Goal: Contribute content

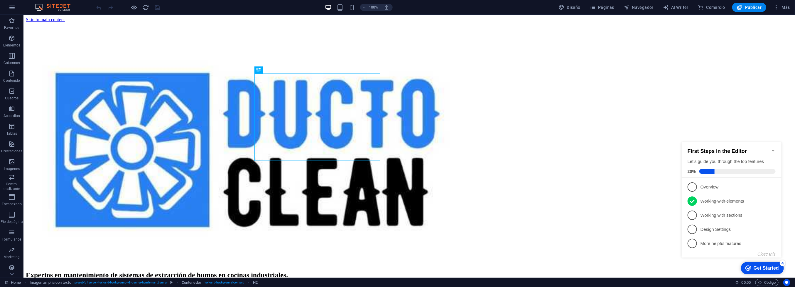
click at [764, 270] on div "checkmark Get Started 4" at bounding box center [762, 267] width 43 height 12
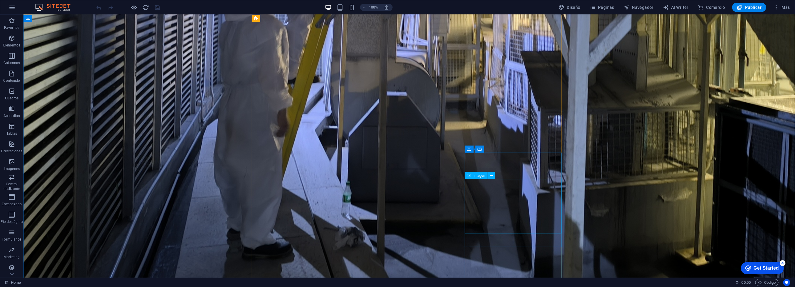
scroll to position [822, 0]
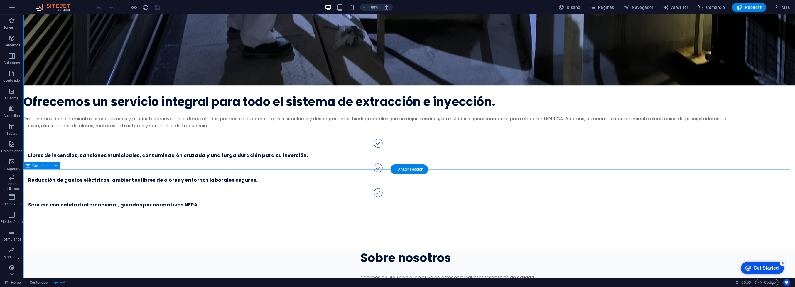
scroll to position [1175, 0]
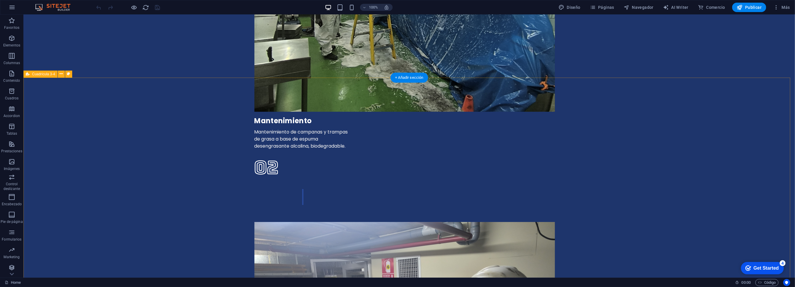
scroll to position [1821, 0]
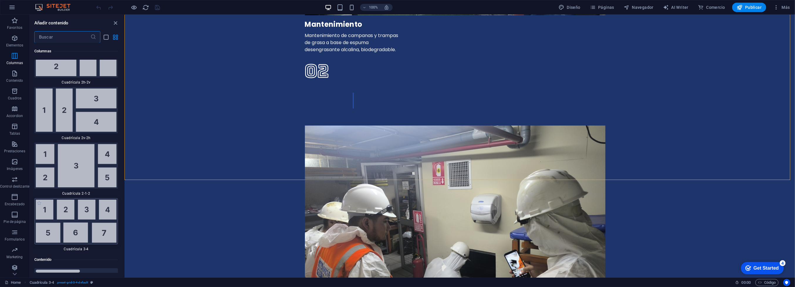
scroll to position [1838, 0]
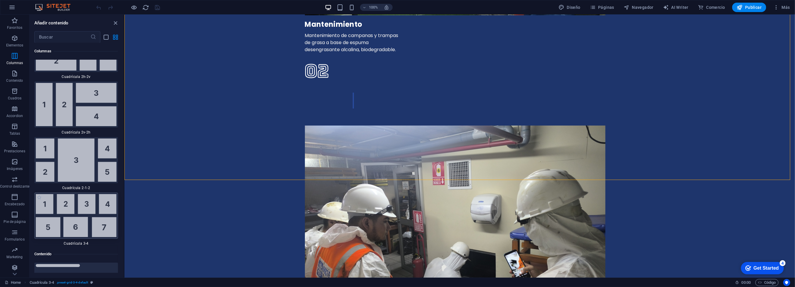
click at [72, 161] on img at bounding box center [76, 159] width 81 height 43
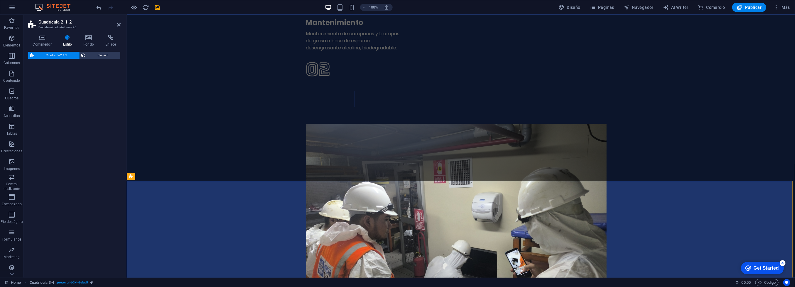
select select "rem"
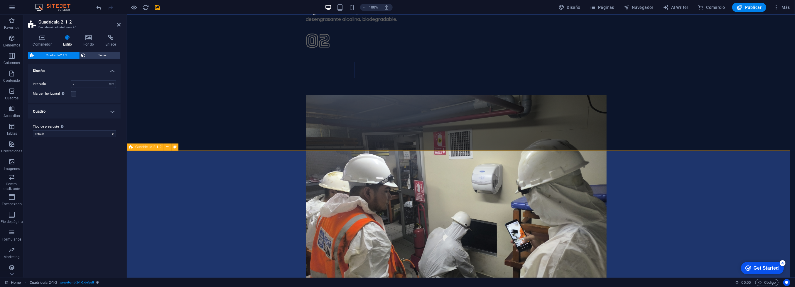
scroll to position [1901, 0]
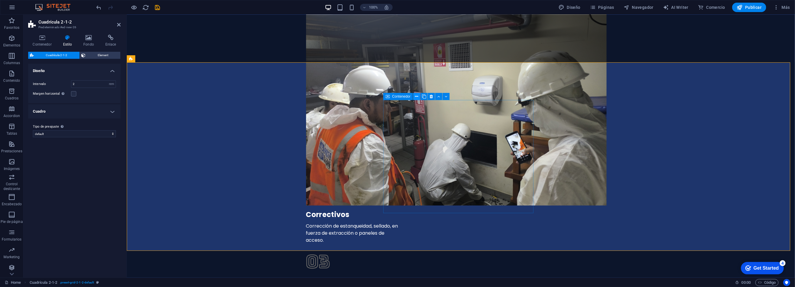
click at [416, 97] on icon at bounding box center [417, 96] width 3 height 6
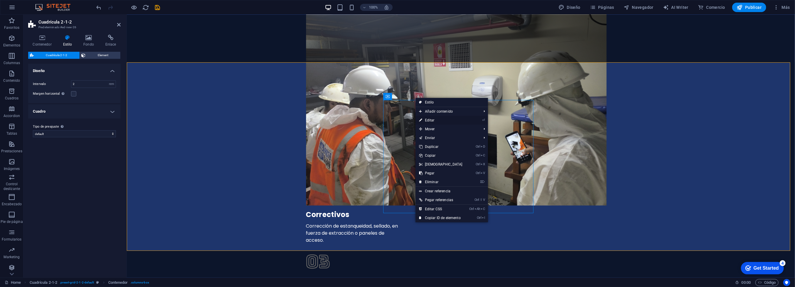
click at [429, 118] on link "⏎ Editar" at bounding box center [441, 120] width 51 height 9
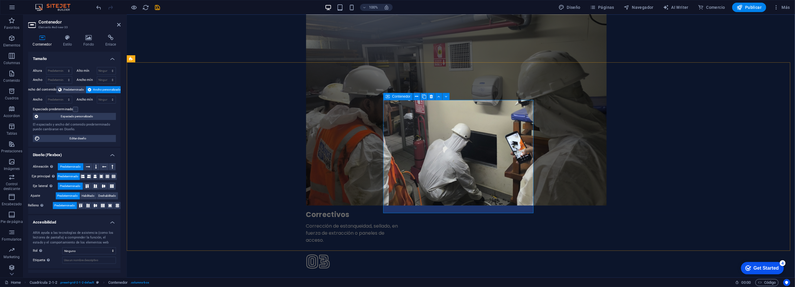
drag, startPoint x: 448, startPoint y: 146, endPoint x: 440, endPoint y: 175, distance: 30.7
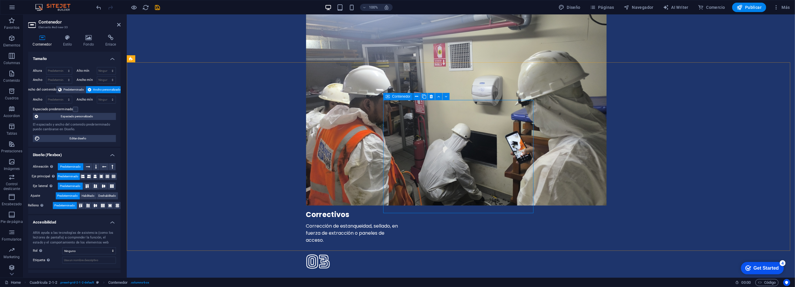
click at [417, 97] on icon at bounding box center [417, 96] width 3 height 6
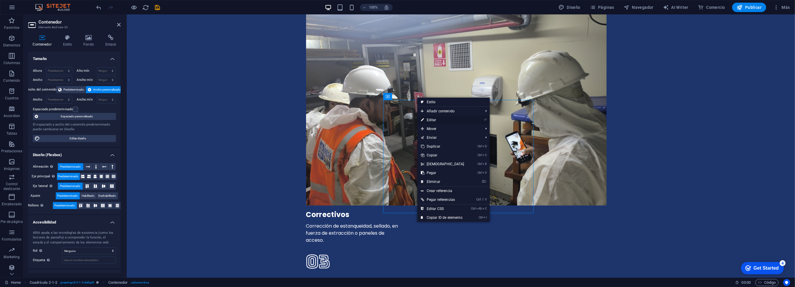
click at [435, 119] on link "⏎ Editar" at bounding box center [443, 119] width 51 height 9
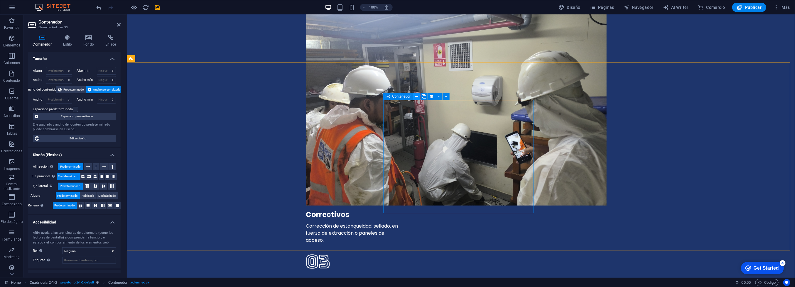
click at [416, 96] on icon at bounding box center [417, 96] width 3 height 6
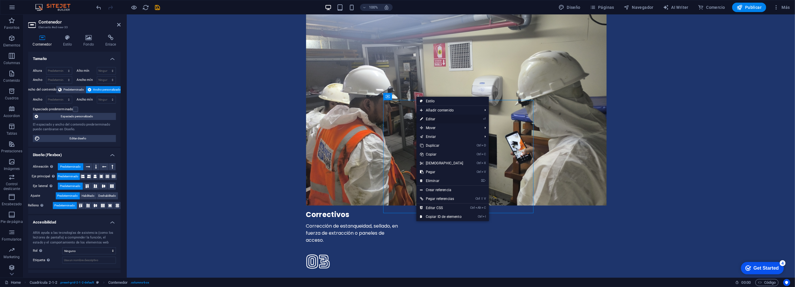
click at [435, 119] on link "⏎ Editar" at bounding box center [442, 119] width 51 height 9
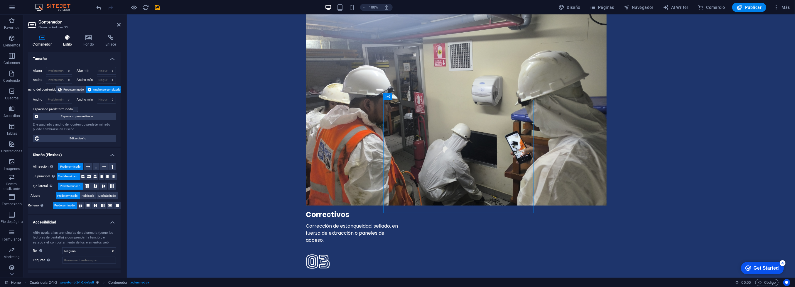
click at [69, 45] on h4 "Estilo" at bounding box center [68, 41] width 21 height 12
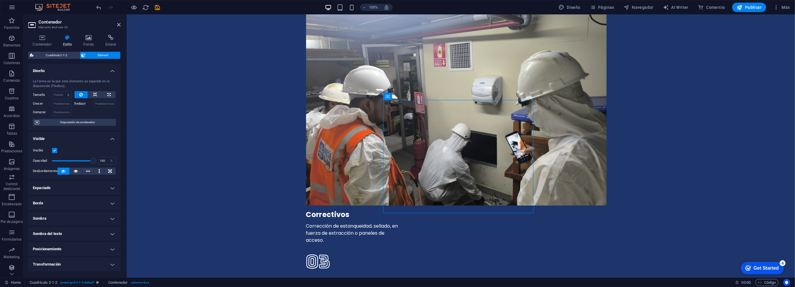
click at [116, 26] on header "Contenedor Elemento #ed-new-33" at bounding box center [74, 22] width 92 height 15
click at [119, 24] on icon at bounding box center [119, 24] width 4 height 5
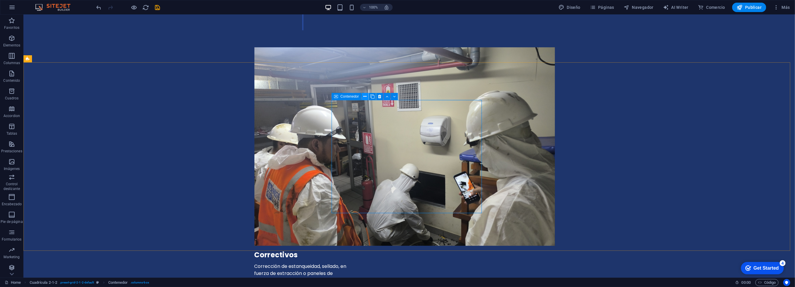
click at [367, 97] on button at bounding box center [365, 96] width 7 height 7
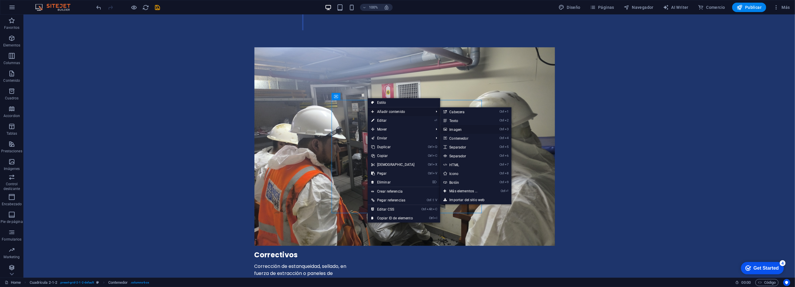
click at [457, 128] on link "Ctrl 3 Imagen" at bounding box center [464, 129] width 49 height 9
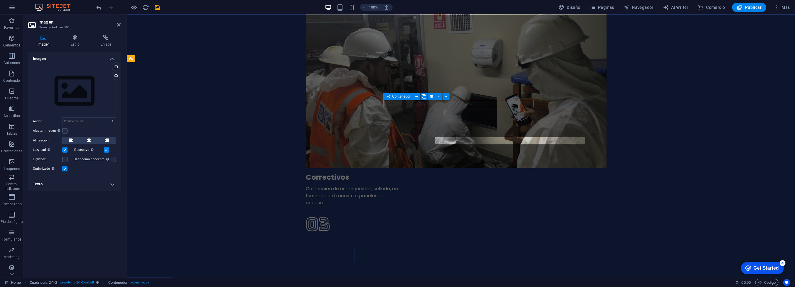
scroll to position [1901, 0]
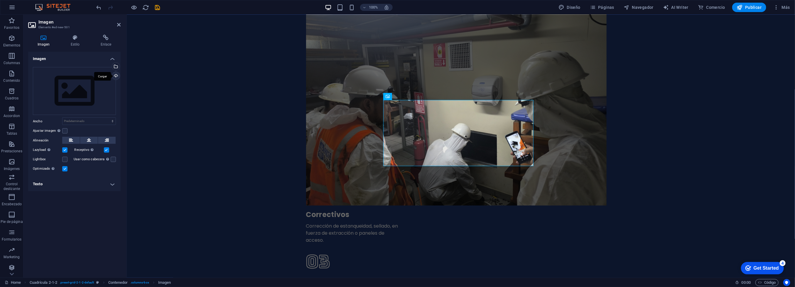
click at [116, 76] on div "Cargar" at bounding box center [115, 76] width 9 height 9
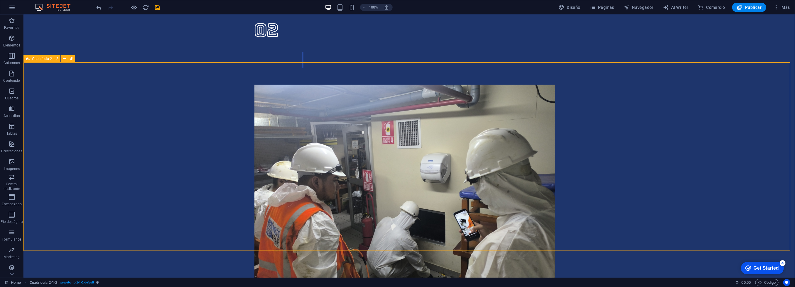
scroll to position [1938, 0]
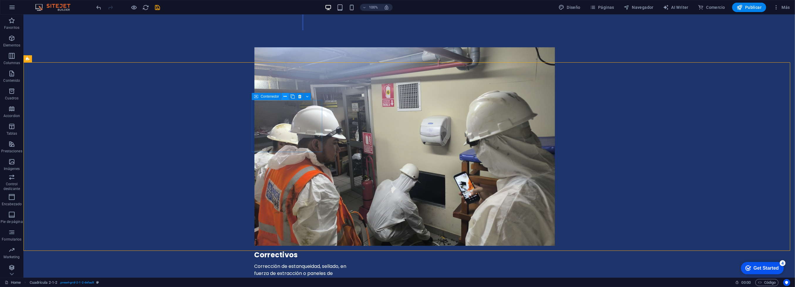
click at [286, 98] on icon at bounding box center [285, 96] width 3 height 6
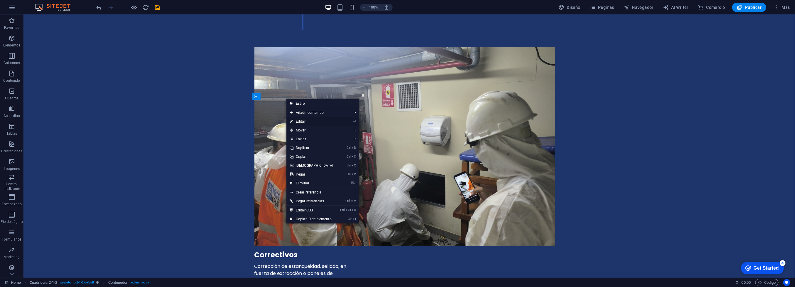
click at [302, 120] on link "⏎ Editar" at bounding box center [312, 121] width 51 height 9
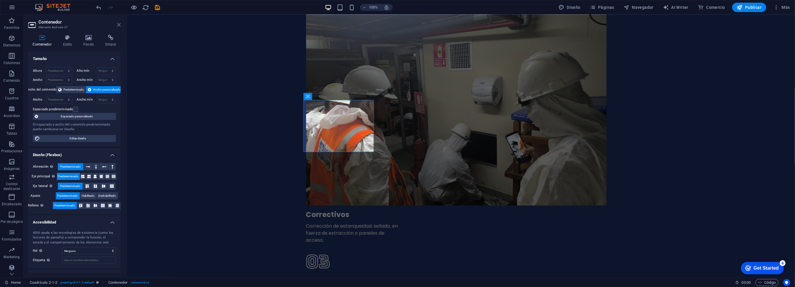
click at [117, 26] on icon at bounding box center [119, 24] width 4 height 5
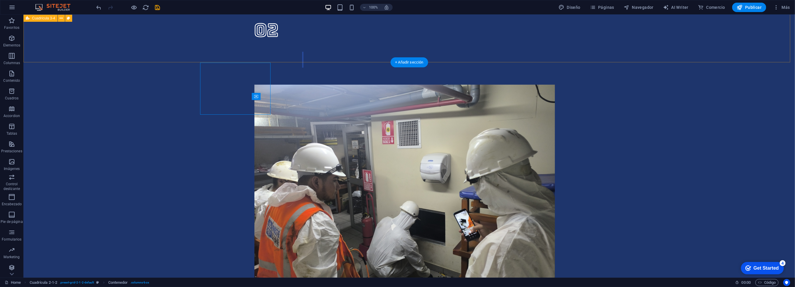
scroll to position [1938, 0]
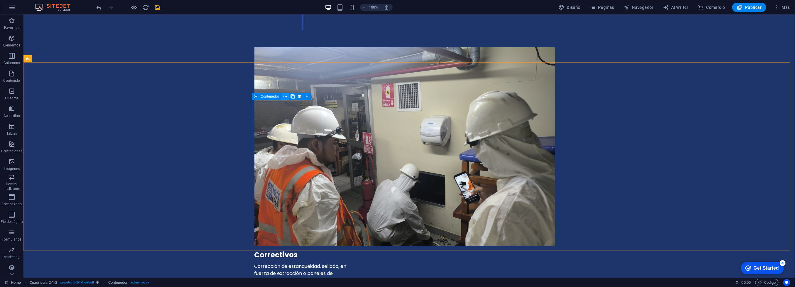
click at [287, 98] on icon at bounding box center [285, 96] width 3 height 6
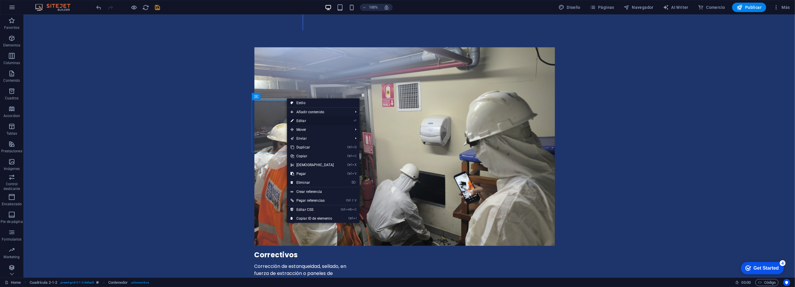
click at [305, 122] on link "⏎ Editar" at bounding box center [312, 120] width 51 height 9
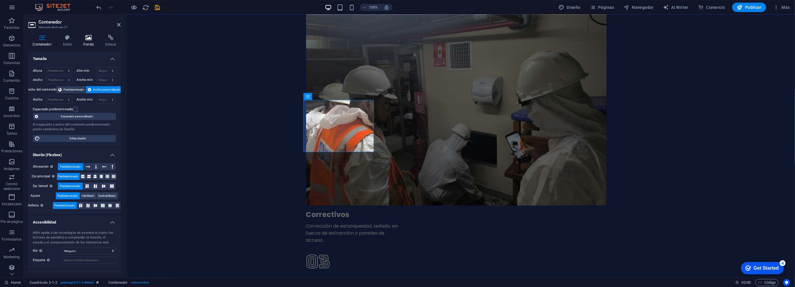
click at [85, 38] on icon at bounding box center [89, 38] width 20 height 6
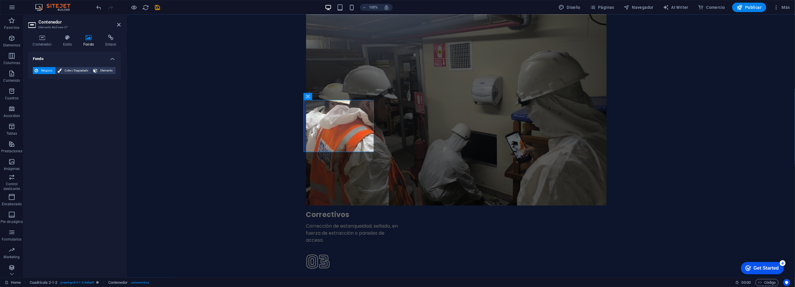
click at [65, 31] on div "Contenedor Estilo Fondo Enlace Tamaño Altura Predeterminado px rem % vh vw Alto…" at bounding box center [74, 153] width 102 height 247
click at [69, 38] on icon at bounding box center [67, 38] width 18 height 6
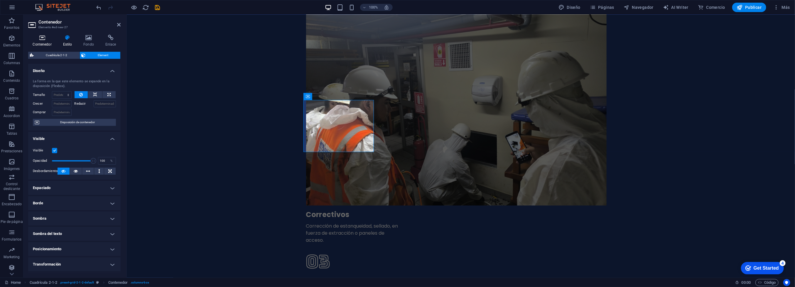
click at [39, 40] on icon at bounding box center [42, 38] width 28 height 6
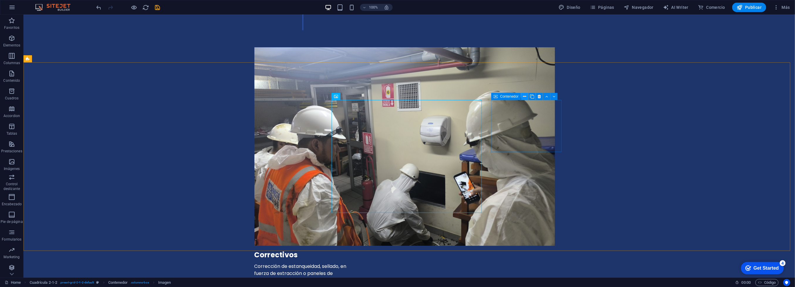
click at [525, 97] on icon at bounding box center [525, 96] width 3 height 6
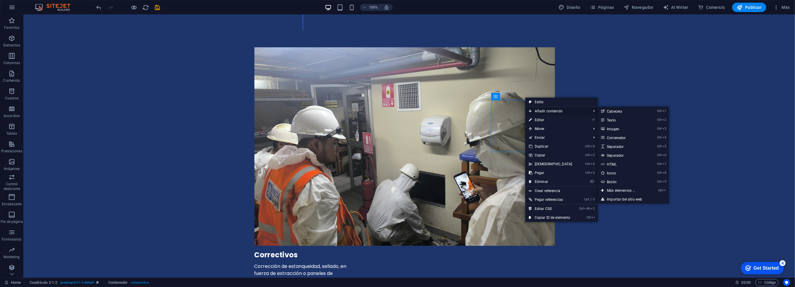
click at [544, 112] on span "Añadir contenido" at bounding box center [558, 111] width 64 height 9
click at [612, 127] on link "Ctrl 3 Imagen" at bounding box center [622, 128] width 49 height 9
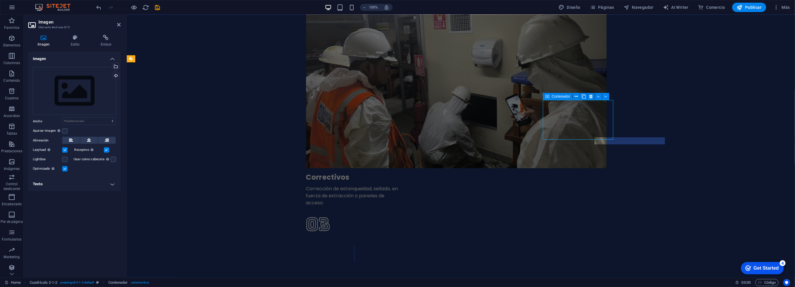
scroll to position [1901, 0]
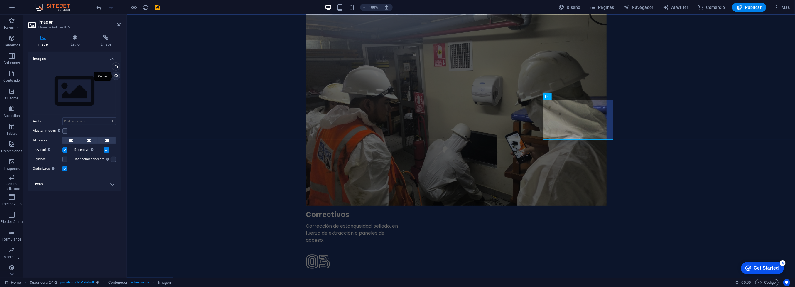
click at [116, 76] on div "Cargar" at bounding box center [115, 76] width 9 height 9
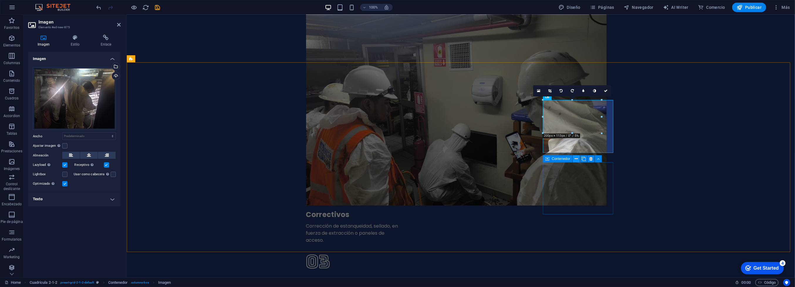
click at [578, 158] on button at bounding box center [576, 158] width 7 height 7
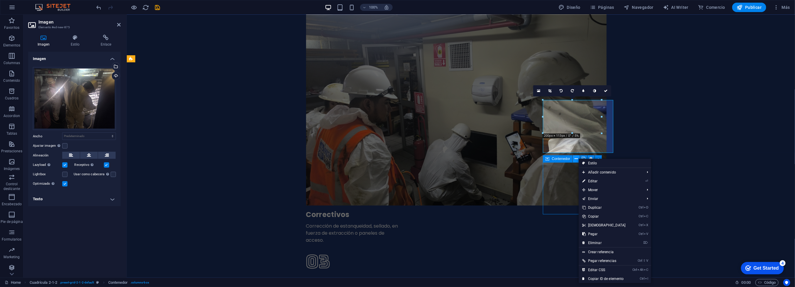
scroll to position [1938, 0]
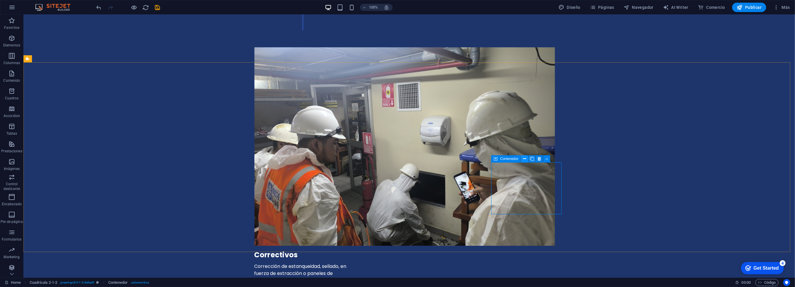
click at [525, 161] on icon at bounding box center [525, 159] width 3 height 6
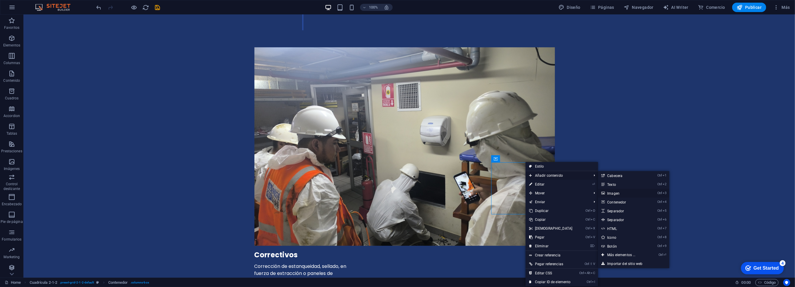
click at [616, 195] on link "Ctrl 3 Imagen" at bounding box center [622, 193] width 49 height 9
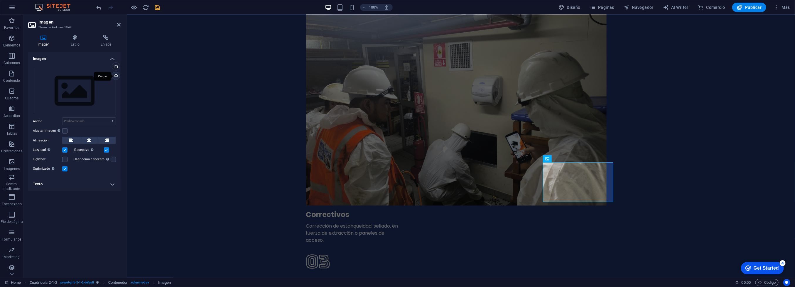
click at [116, 77] on div "Cargar" at bounding box center [115, 76] width 9 height 9
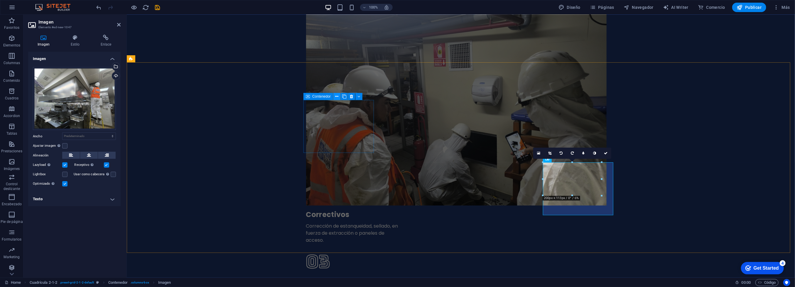
click at [336, 97] on icon at bounding box center [337, 96] width 3 height 6
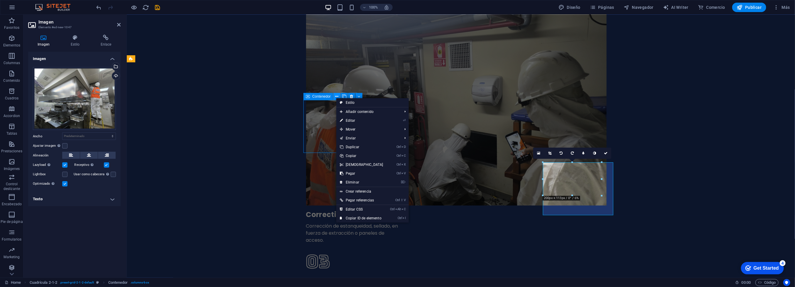
scroll to position [1938, 0]
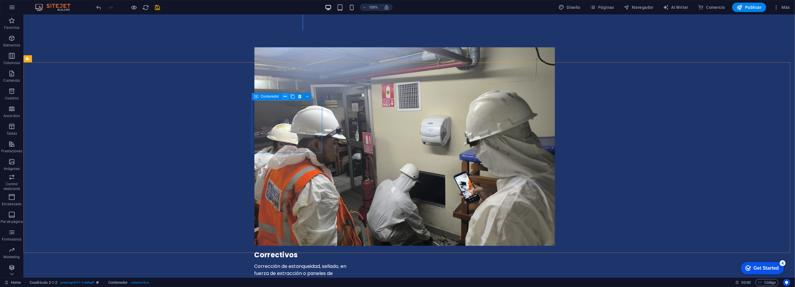
click at [284, 96] on icon at bounding box center [285, 96] width 3 height 6
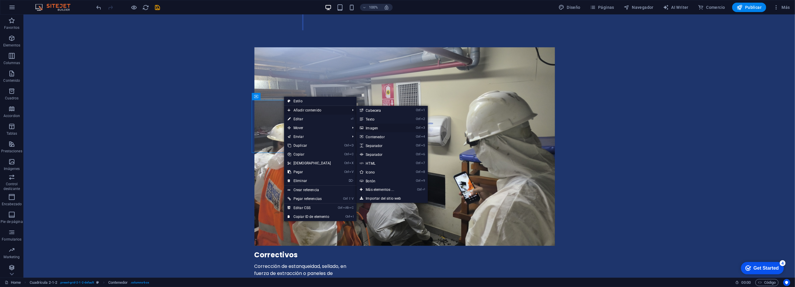
click at [371, 127] on link "Ctrl 3 Imagen" at bounding box center [381, 127] width 49 height 9
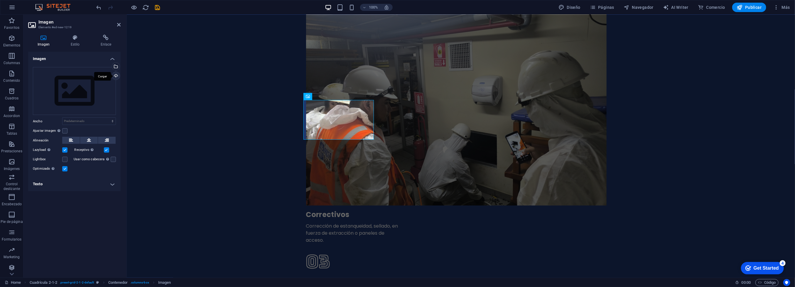
click at [115, 77] on div "Cargar" at bounding box center [115, 76] width 9 height 9
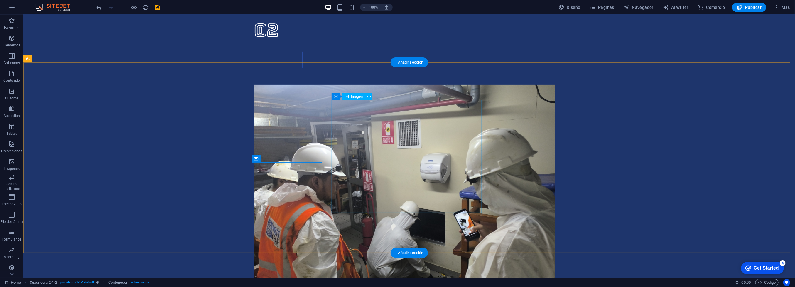
scroll to position [1938, 0]
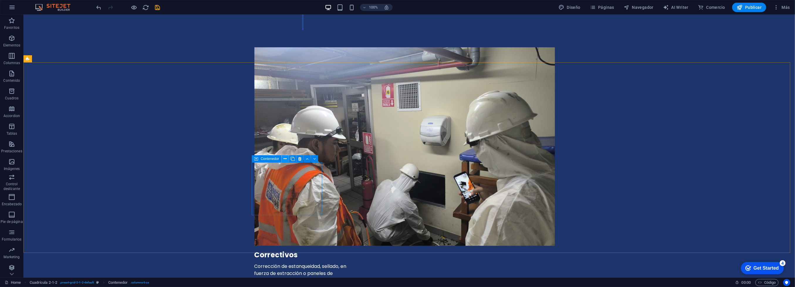
click at [285, 160] on icon at bounding box center [285, 159] width 3 height 6
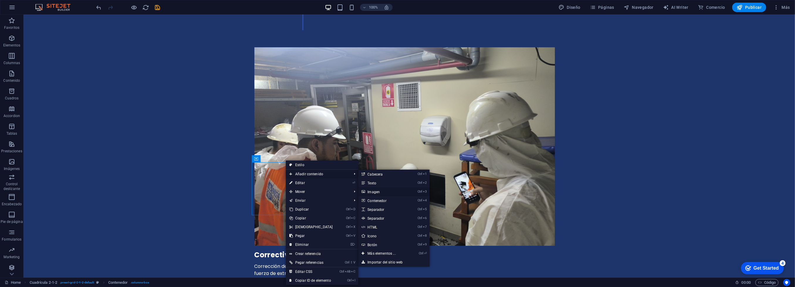
click at [369, 191] on link "Ctrl 3 Imagen" at bounding box center [383, 191] width 49 height 9
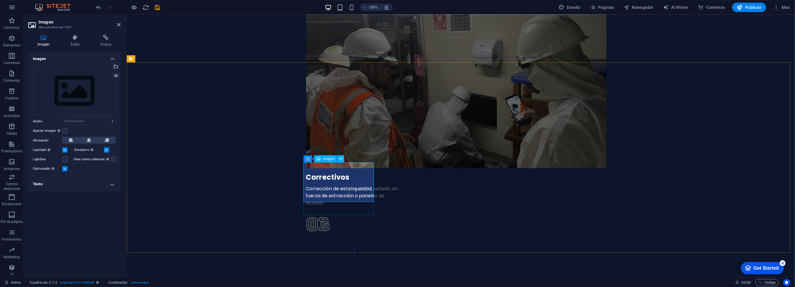
scroll to position [1901, 0]
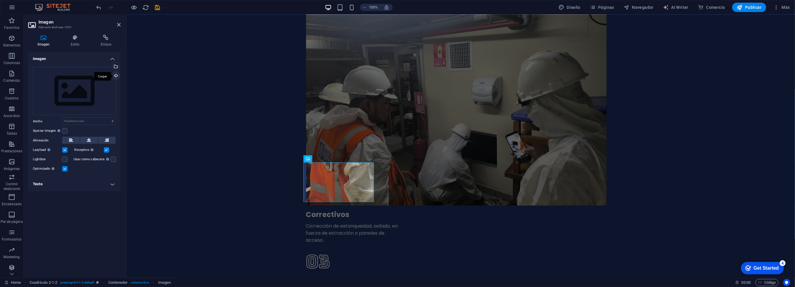
click at [117, 75] on div "Cargar" at bounding box center [115, 76] width 9 height 9
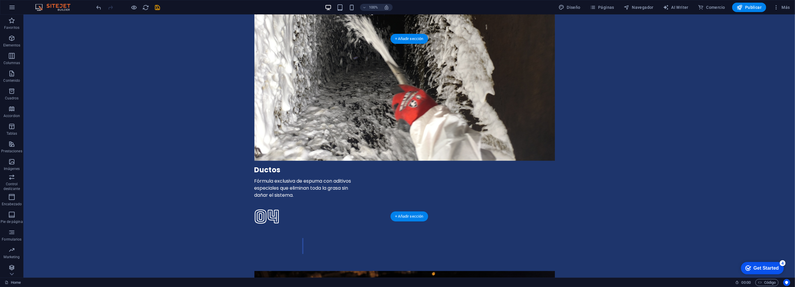
scroll to position [2320, 0]
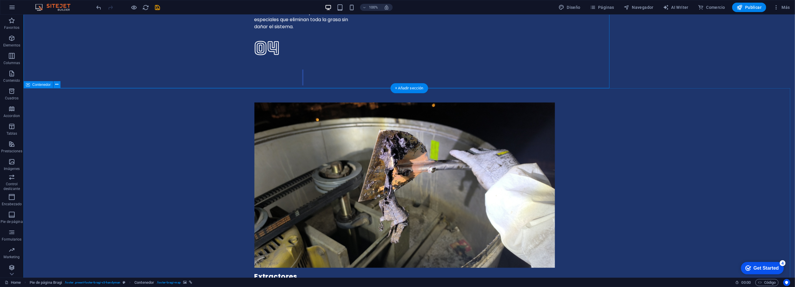
scroll to position [2525, 0]
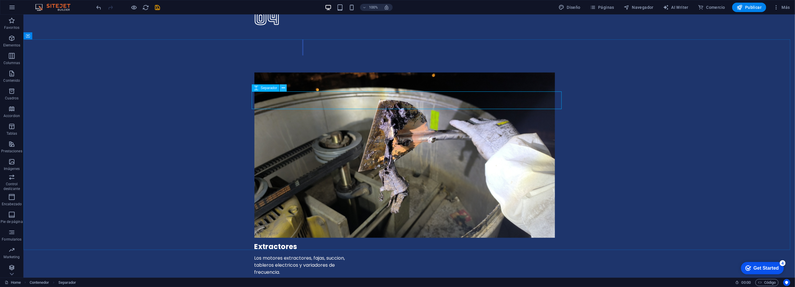
click at [285, 86] on icon at bounding box center [283, 88] width 3 height 6
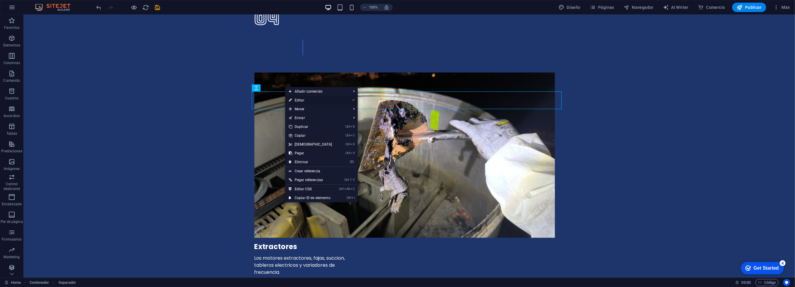
click at [300, 100] on link "⏎ Editar" at bounding box center [310, 100] width 51 height 9
select select "px"
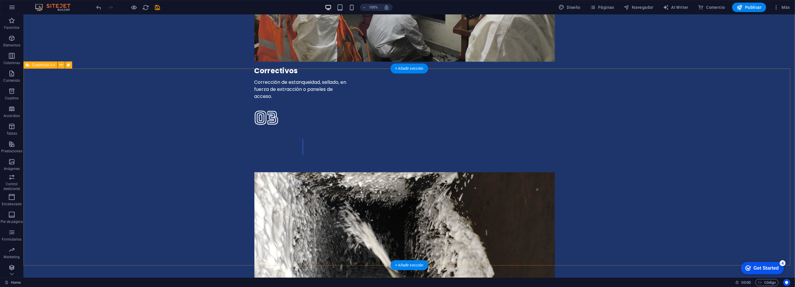
scroll to position [1946, 0]
